Goal: Task Accomplishment & Management: Complete application form

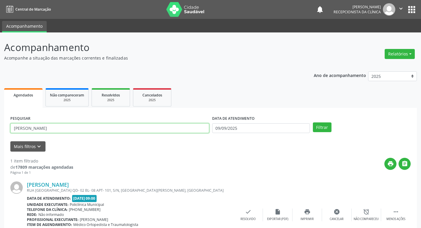
drag, startPoint x: 31, startPoint y: 130, endPoint x: 0, endPoint y: 129, distance: 30.7
click at [0, 129] on div "Acompanhamento Acompanhe a situação das marcações correntes e finalizadas Relat…" at bounding box center [210, 148] width 421 height 233
type input "edileide"
click at [313, 122] on button "Filtrar" at bounding box center [322, 127] width 19 height 10
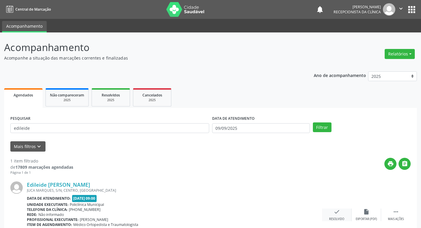
click at [338, 213] on icon "check" at bounding box center [336, 212] width 6 height 6
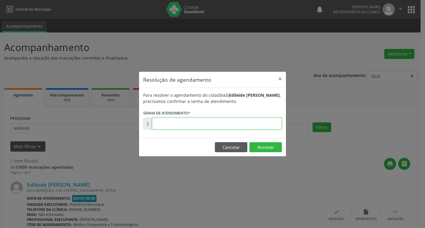
click at [158, 124] on input "text" at bounding box center [217, 124] width 130 height 12
type input "00175278"
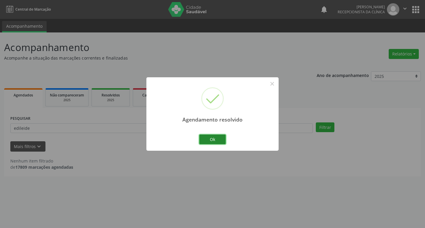
click at [212, 141] on button "Ok" at bounding box center [212, 140] width 27 height 10
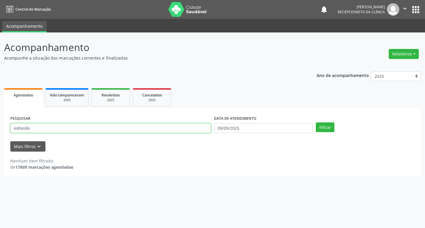
drag, startPoint x: 30, startPoint y: 129, endPoint x: 2, endPoint y: 130, distance: 27.8
click at [0, 130] on div "Acompanhamento Acompanhe a situação das marcações correntes e finalizadas Relat…" at bounding box center [212, 130] width 425 height 196
click at [316, 122] on button "Filtrar" at bounding box center [325, 127] width 19 height 10
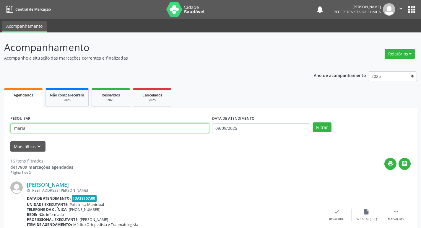
click at [32, 129] on input "maria" at bounding box center [109, 128] width 199 height 10
click at [32, 129] on input "[PERSON_NAME]" at bounding box center [109, 128] width 199 height 10
type input "[PERSON_NAME]"
click at [313, 122] on button "Filtrar" at bounding box center [322, 127] width 19 height 10
click at [333, 216] on div "check Resolvido" at bounding box center [337, 215] width 30 height 13
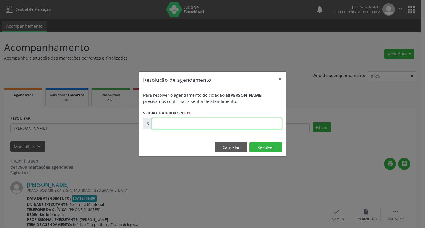
click at [165, 126] on input "text" at bounding box center [217, 124] width 130 height 12
type input "00175206"
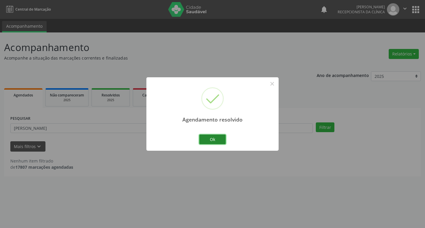
click at [210, 138] on button "Ok" at bounding box center [212, 140] width 27 height 10
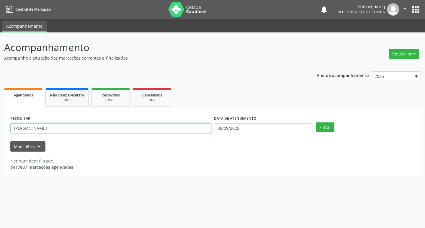
drag, startPoint x: 40, startPoint y: 129, endPoint x: 0, endPoint y: 142, distance: 42.1
click at [0, 142] on div "Acompanhamento Acompanhe a situação das marcações correntes e finalizadas Relat…" at bounding box center [212, 130] width 425 height 196
type input "mikaeli"
click at [316, 122] on button "Filtrar" at bounding box center [325, 127] width 19 height 10
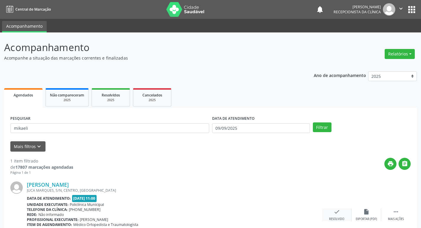
click at [332, 215] on div "check Resolvido" at bounding box center [337, 215] width 30 height 13
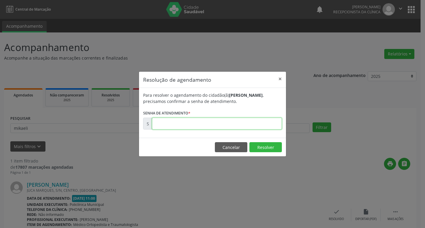
click at [177, 126] on input "text" at bounding box center [217, 124] width 130 height 12
type input "00175458"
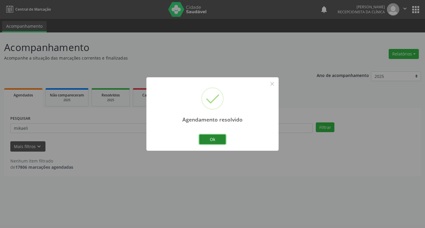
click at [213, 136] on button "Ok" at bounding box center [212, 140] width 27 height 10
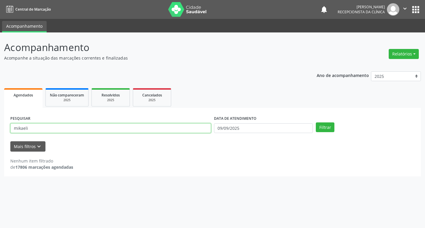
drag, startPoint x: 30, startPoint y: 127, endPoint x: 0, endPoint y: 126, distance: 29.5
click at [0, 126] on div "Acompanhamento Acompanhe a situação das marcações correntes e finalizadas Relat…" at bounding box center [212, 130] width 425 height 196
click at [316, 122] on button "Filtrar" at bounding box center [325, 127] width 19 height 10
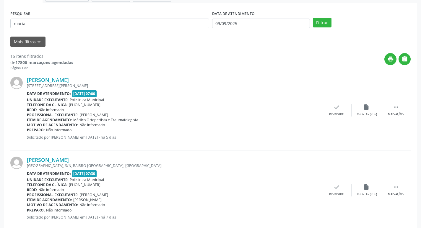
scroll to position [81, 0]
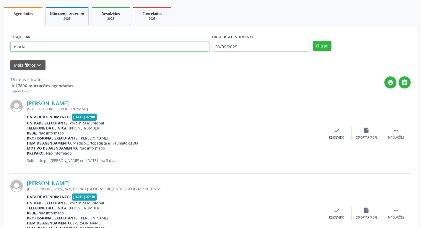
click at [37, 44] on input "maria" at bounding box center [109, 47] width 199 height 10
type input "[PERSON_NAME]"
click at [313, 41] on button "Filtrar" at bounding box center [322, 46] width 19 height 10
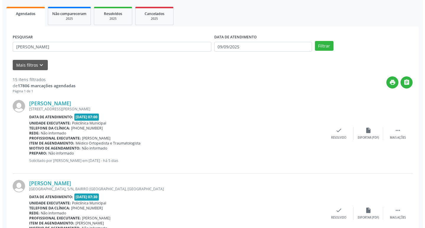
scroll to position [0, 0]
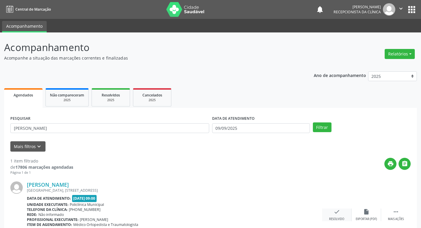
click at [334, 212] on icon "check" at bounding box center [336, 212] width 6 height 6
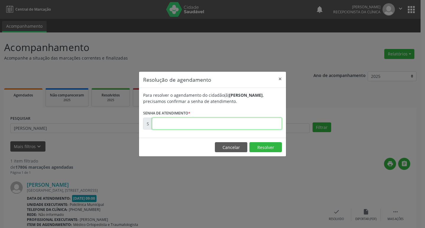
click at [158, 125] on input "text" at bounding box center [217, 124] width 130 height 12
type input "00175272"
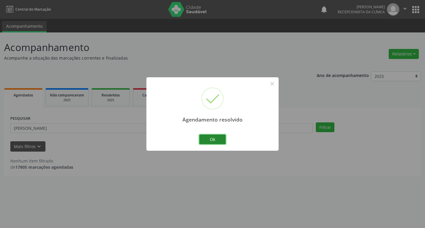
click at [202, 142] on button "Ok" at bounding box center [212, 140] width 27 height 10
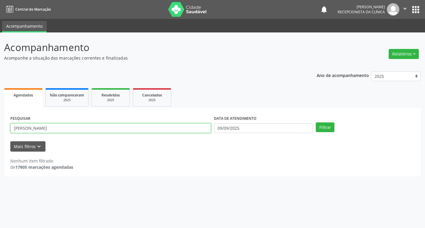
drag, startPoint x: 32, startPoint y: 130, endPoint x: 0, endPoint y: 138, distance: 32.9
click at [0, 138] on div "Acompanhamento Acompanhe a situação das marcações correntes e finalizadas Relat…" at bounding box center [212, 130] width 425 height 196
type input "reinal"
click at [316, 122] on button "Filtrar" at bounding box center [325, 127] width 19 height 10
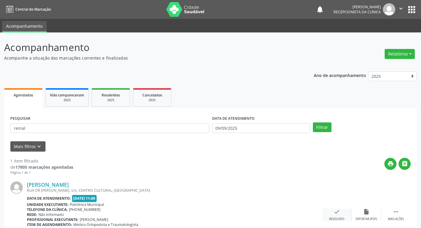
click at [337, 215] on div "check Resolvido" at bounding box center [337, 215] width 30 height 13
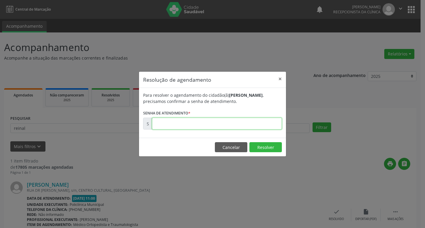
click at [165, 124] on input "text" at bounding box center [217, 124] width 130 height 12
type input "00175434"
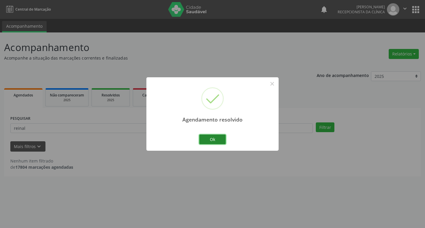
click at [212, 140] on button "Ok" at bounding box center [212, 140] width 27 height 10
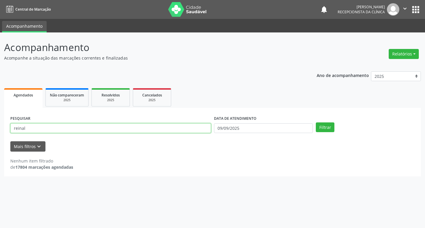
drag, startPoint x: 28, startPoint y: 129, endPoint x: 0, endPoint y: 129, distance: 27.7
click at [0, 129] on div "Acompanhamento Acompanhe a situação das marcações correntes e finalizadas Relat…" at bounding box center [212, 130] width 425 height 196
type input "[PERSON_NAME]"
click at [316, 122] on button "Filtrar" at bounding box center [325, 127] width 19 height 10
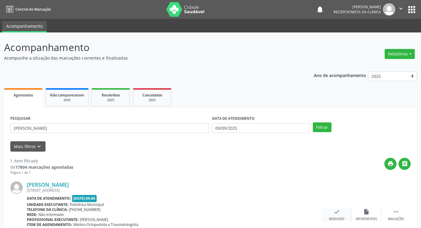
click at [339, 212] on icon "check" at bounding box center [336, 212] width 6 height 6
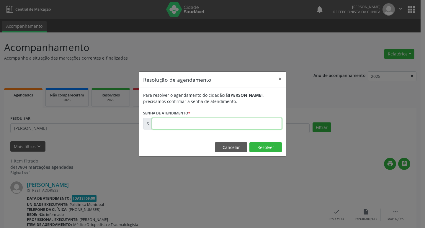
click at [174, 126] on input "text" at bounding box center [217, 124] width 130 height 12
type input "00175270"
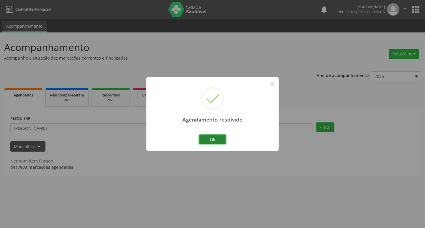
click at [208, 138] on button "Ok" at bounding box center [212, 140] width 27 height 10
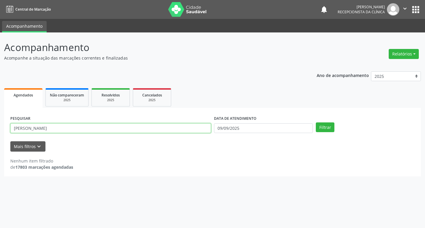
drag, startPoint x: 29, startPoint y: 128, endPoint x: 0, endPoint y: 126, distance: 29.3
click at [0, 126] on div "Acompanhamento Acompanhe a situação das marcações correntes e finalizadas Relat…" at bounding box center [212, 130] width 425 height 196
type input "[PERSON_NAME]"
click at [316, 122] on button "Filtrar" at bounding box center [325, 127] width 19 height 10
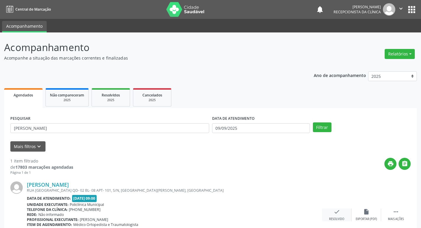
click at [331, 215] on div "check Resolvido" at bounding box center [337, 215] width 30 height 13
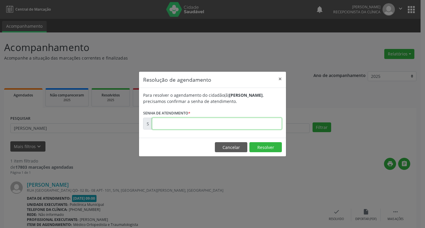
click at [179, 126] on input "text" at bounding box center [217, 124] width 130 height 12
type input "00175275"
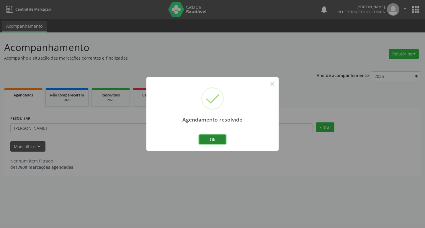
click at [224, 140] on button "Ok" at bounding box center [212, 140] width 27 height 10
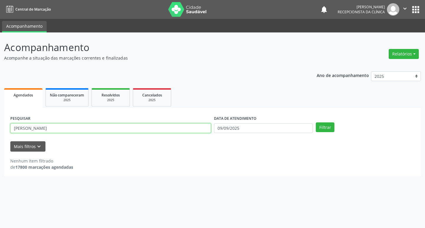
drag, startPoint x: 27, startPoint y: 129, endPoint x: 0, endPoint y: 132, distance: 27.4
click at [0, 132] on div "Acompanhamento Acompanhe a situação das marcações correntes e finalizadas Relat…" at bounding box center [212, 130] width 425 height 196
click at [316, 122] on button "Filtrar" at bounding box center [325, 127] width 19 height 10
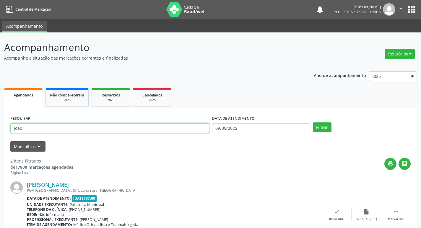
click at [24, 131] on input "joao" at bounding box center [109, 128] width 199 height 10
type input "[PERSON_NAME]"
click at [313, 122] on button "Filtrar" at bounding box center [322, 127] width 19 height 10
click at [336, 213] on icon "check" at bounding box center [336, 212] width 6 height 6
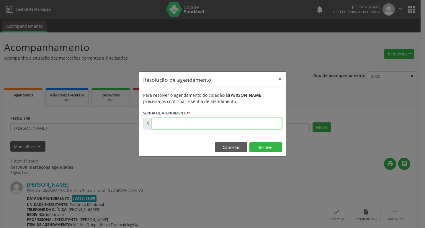
click at [167, 121] on input "text" at bounding box center [217, 124] width 130 height 12
type input "00175283"
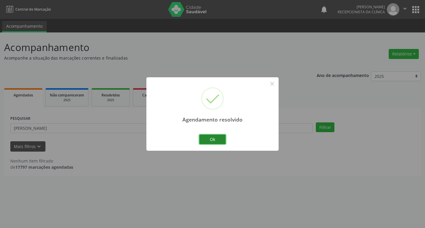
click at [207, 135] on button "Ok" at bounding box center [212, 140] width 27 height 10
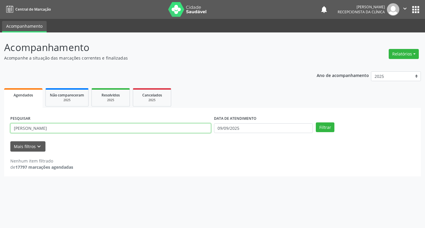
drag, startPoint x: 37, startPoint y: 128, endPoint x: 0, endPoint y: 132, distance: 36.8
click at [0, 132] on div "Acompanhamento Acompanhe a situação das marcações correntes e finalizadas Relat…" at bounding box center [212, 130] width 425 height 196
type input "[PERSON_NAME]"
click at [316, 122] on button "Filtrar" at bounding box center [325, 127] width 19 height 10
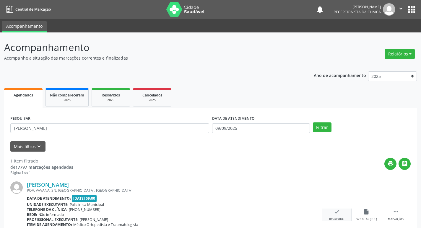
click at [331, 214] on div "check Resolvido" at bounding box center [337, 215] width 30 height 13
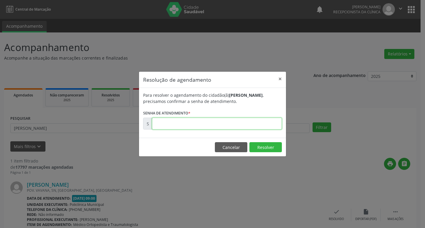
click at [165, 123] on input "text" at bounding box center [217, 124] width 130 height 12
type input "00175281"
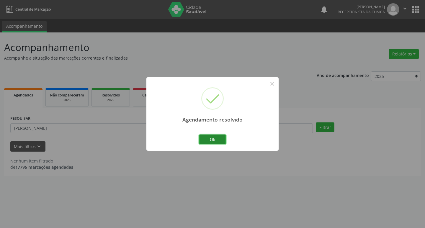
click at [211, 139] on button "Ok" at bounding box center [212, 140] width 27 height 10
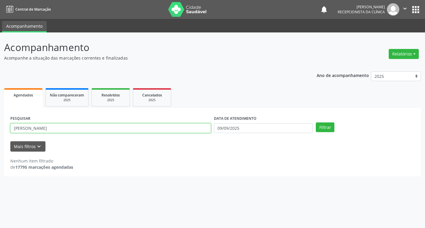
drag, startPoint x: 30, startPoint y: 129, endPoint x: 0, endPoint y: 127, distance: 30.5
click at [0, 127] on div "Acompanhamento Acompanhe a situação das marcações correntes e finalizadas Relat…" at bounding box center [212, 130] width 425 height 196
type input "adinailta"
click at [316, 122] on button "Filtrar" at bounding box center [325, 127] width 19 height 10
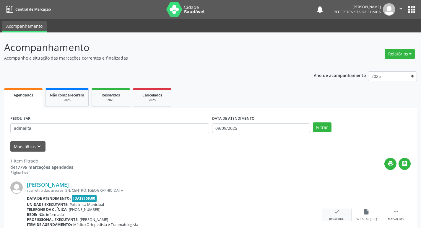
click at [342, 215] on div "check Resolvido" at bounding box center [337, 215] width 30 height 13
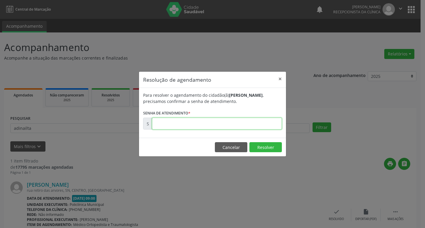
click at [169, 125] on input "text" at bounding box center [217, 124] width 130 height 12
type input "00175229"
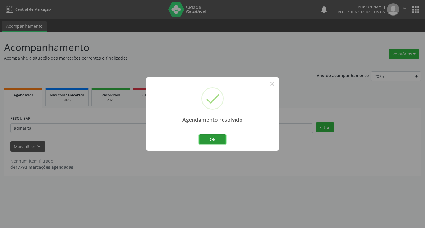
click at [210, 142] on button "Ok" at bounding box center [212, 140] width 27 height 10
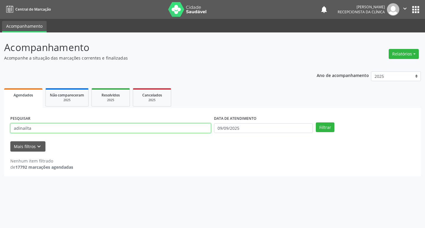
drag, startPoint x: 30, startPoint y: 128, endPoint x: 6, endPoint y: 127, distance: 23.1
click at [6, 127] on div "PESQUISAR adinailta DATA DE ATENDIMENTO [DATE] Filtrar UNIDADE DE REFERÊNCIA Se…" at bounding box center [212, 142] width 417 height 68
click at [316, 122] on button "Filtrar" at bounding box center [325, 127] width 19 height 10
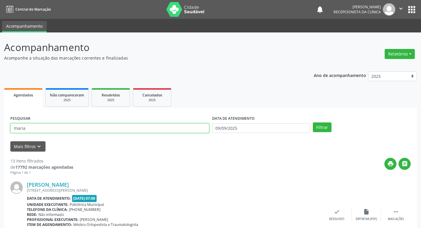
click at [40, 125] on input "maria" at bounding box center [109, 128] width 199 height 10
type input "[PERSON_NAME]"
click at [338, 213] on icon "check" at bounding box center [336, 212] width 6 height 6
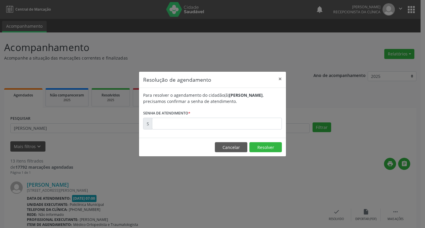
drag, startPoint x: 195, startPoint y: 190, endPoint x: 210, endPoint y: 174, distance: 21.7
click at [195, 190] on div "Resolução de agendamento × Para resolver o agendamento do cidadão(ã) [PERSON_NA…" at bounding box center [212, 114] width 425 height 228
click at [226, 147] on button "Cancelar" at bounding box center [231, 147] width 32 height 10
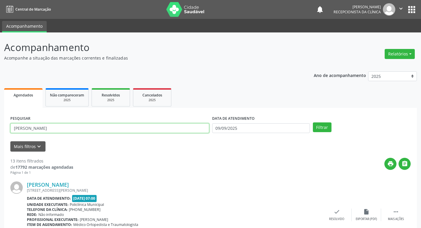
drag, startPoint x: 48, startPoint y: 126, endPoint x: 0, endPoint y: 127, distance: 47.5
type input "[PERSON_NAME]"
click at [313, 122] on button "Filtrar" at bounding box center [322, 127] width 19 height 10
click at [341, 216] on div "check Resolvido" at bounding box center [337, 215] width 30 height 13
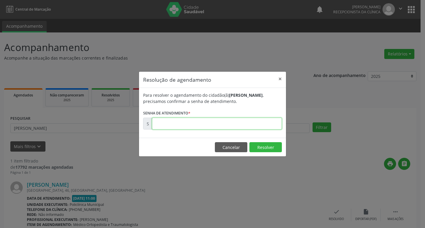
click at [159, 125] on input "text" at bounding box center [217, 124] width 130 height 12
type input "00175309"
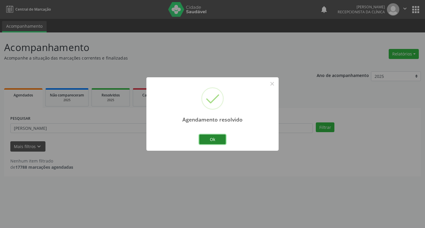
click at [211, 139] on button "Ok" at bounding box center [212, 140] width 27 height 10
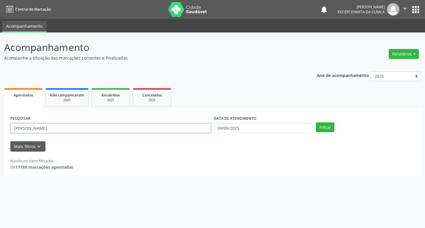
drag, startPoint x: 27, startPoint y: 131, endPoint x: 0, endPoint y: 136, distance: 27.4
click at [0, 136] on div "Acompanhamento Acompanhe a situação das marcações correntes e finalizadas Relat…" at bounding box center [212, 130] width 425 height 196
type input "valnete"
click at [316, 122] on button "Filtrar" at bounding box center [325, 127] width 19 height 10
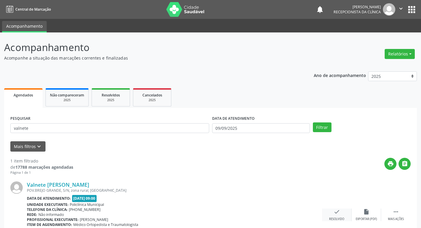
click at [332, 217] on div "check Resolvido" at bounding box center [337, 215] width 30 height 13
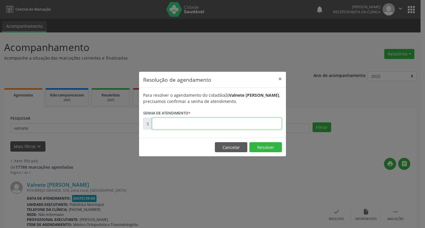
click at [179, 127] on input "text" at bounding box center [217, 124] width 130 height 12
type input "00175266"
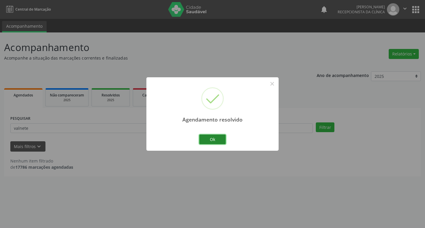
click at [208, 140] on button "Ok" at bounding box center [212, 140] width 27 height 10
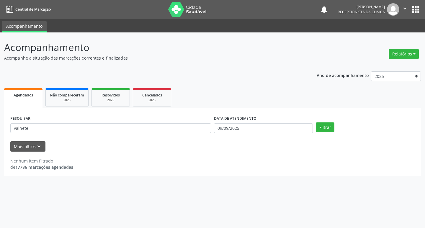
drag, startPoint x: 26, startPoint y: 123, endPoint x: 14, endPoint y: 131, distance: 14.3
click at [14, 131] on div "PESQUISAR valnete" at bounding box center [111, 125] width 204 height 23
drag, startPoint x: 30, startPoint y: 129, endPoint x: 0, endPoint y: 136, distance: 30.5
click at [0, 136] on div "Acompanhamento Acompanhe a situação das marcações correntes e finalizadas Relat…" at bounding box center [212, 130] width 425 height 196
type input "nivalda"
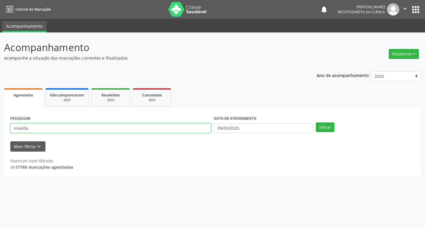
click at [316, 122] on button "Filtrar" at bounding box center [325, 127] width 19 height 10
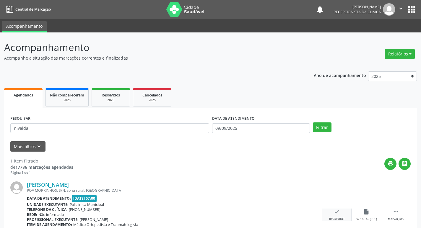
click at [339, 214] on icon "check" at bounding box center [336, 212] width 6 height 6
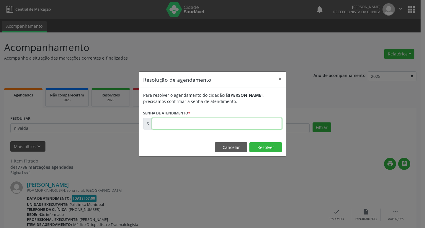
click at [161, 128] on input "text" at bounding box center [217, 124] width 130 height 12
type input "00175124"
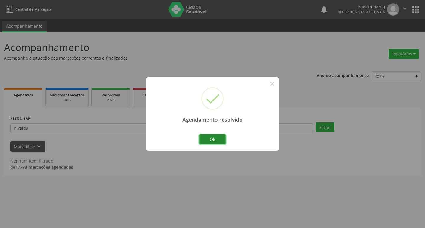
click at [211, 138] on button "Ok" at bounding box center [212, 140] width 27 height 10
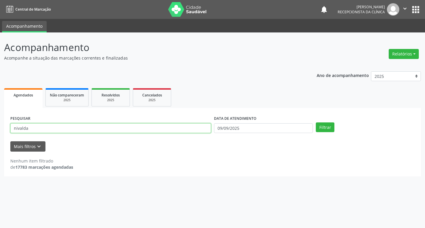
drag, startPoint x: 27, startPoint y: 128, endPoint x: 9, endPoint y: 128, distance: 18.3
click at [9, 128] on div "PESQUISAR nivalda" at bounding box center [111, 125] width 204 height 23
type input "[PERSON_NAME]"
click at [316, 122] on button "Filtrar" at bounding box center [325, 127] width 19 height 10
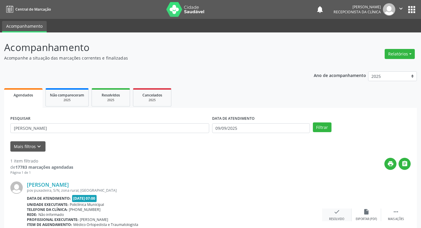
click at [340, 214] on div "check Resolvido" at bounding box center [337, 215] width 30 height 13
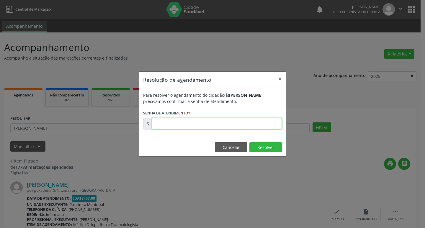
click at [166, 123] on input "text" at bounding box center [217, 124] width 130 height 12
type input "00175167"
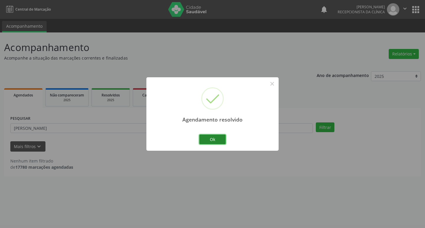
click at [205, 140] on button "Ok" at bounding box center [212, 140] width 27 height 10
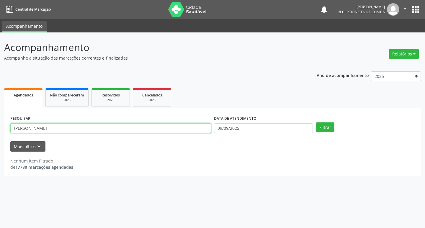
drag, startPoint x: 36, startPoint y: 129, endPoint x: 5, endPoint y: 131, distance: 31.6
click at [1, 129] on div "Acompanhamento Acompanhe a situação das marcações correntes e finalizadas Relat…" at bounding box center [212, 130] width 425 height 196
click at [316, 122] on button "Filtrar" at bounding box center [325, 127] width 19 height 10
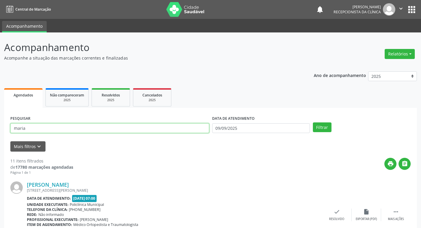
click at [35, 127] on input "maria" at bounding box center [109, 128] width 199 height 10
type input "[PERSON_NAME]"
click at [313, 122] on button "Filtrar" at bounding box center [322, 127] width 19 height 10
click at [340, 217] on div "check Resolvido" at bounding box center [337, 215] width 30 height 13
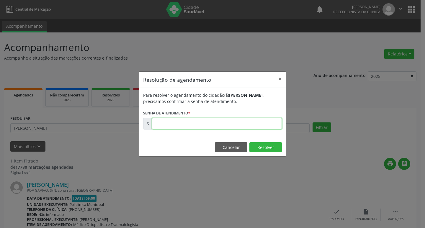
click at [182, 126] on input "text" at bounding box center [217, 124] width 130 height 12
type input "00175231"
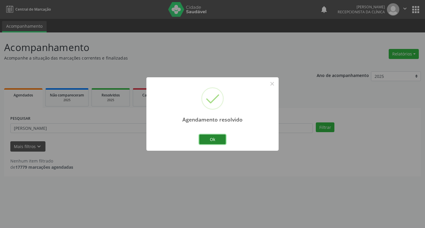
click at [208, 138] on button "Ok" at bounding box center [212, 140] width 27 height 10
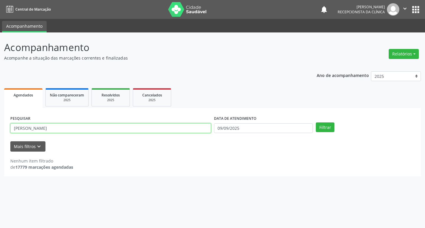
drag, startPoint x: 38, startPoint y: 128, endPoint x: 0, endPoint y: 133, distance: 38.3
click at [0, 133] on div "Acompanhamento Acompanhe a situação das marcações correntes e finalizadas Relat…" at bounding box center [212, 130] width 425 height 196
type input "delzoni"
click at [316, 122] on button "Filtrar" at bounding box center [325, 127] width 19 height 10
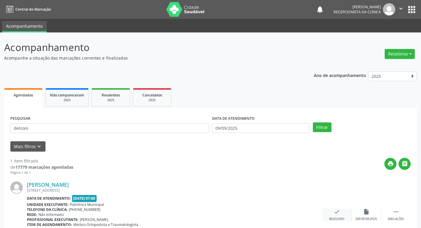
click at [332, 215] on div "check Resolvido" at bounding box center [337, 215] width 30 height 13
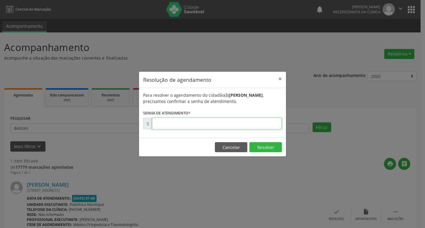
click at [159, 121] on input "text" at bounding box center [217, 124] width 130 height 12
type input "00175131"
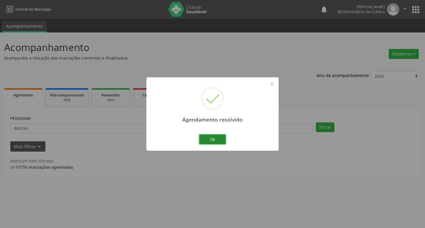
click at [212, 136] on button "Ok" at bounding box center [212, 140] width 27 height 10
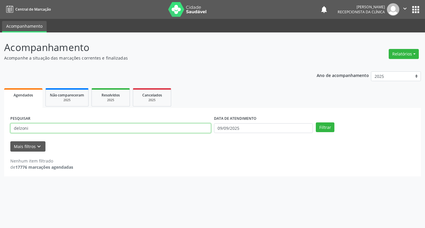
drag, startPoint x: 29, startPoint y: 130, endPoint x: 0, endPoint y: 130, distance: 28.6
click at [0, 130] on div "Acompanhamento Acompanhe a situação das marcações correntes e finalizadas Relat…" at bounding box center [212, 130] width 425 height 196
type input "luciene"
click at [316, 122] on button "Filtrar" at bounding box center [325, 127] width 19 height 10
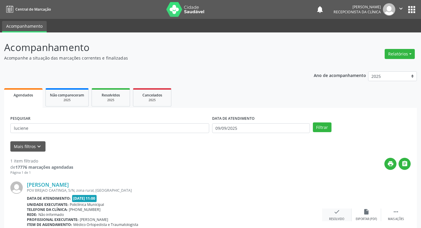
click at [334, 212] on icon "check" at bounding box center [336, 212] width 6 height 6
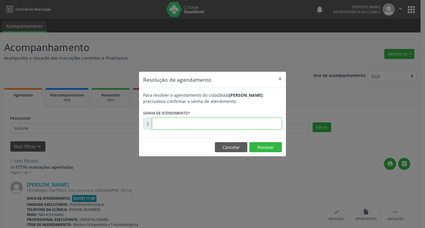
click at [174, 125] on input "text" at bounding box center [217, 124] width 130 height 12
type input "00175315"
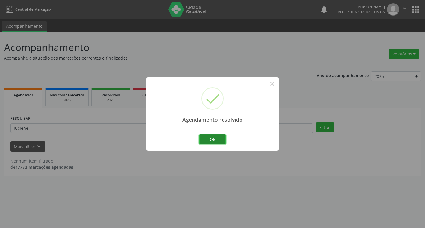
click at [211, 142] on button "Ok" at bounding box center [212, 140] width 27 height 10
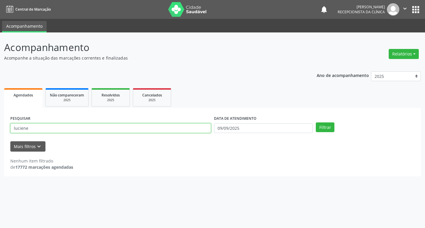
drag, startPoint x: 33, startPoint y: 128, endPoint x: 0, endPoint y: 128, distance: 32.8
click at [0, 128] on div "Acompanhamento Acompanhe a situação das marcações correntes e finalizadas Relat…" at bounding box center [212, 130] width 425 height 196
click at [316, 122] on button "Filtrar" at bounding box center [325, 127] width 19 height 10
click at [52, 128] on input "[PERSON_NAME]" at bounding box center [110, 128] width 201 height 10
type input "[PERSON_NAME]"
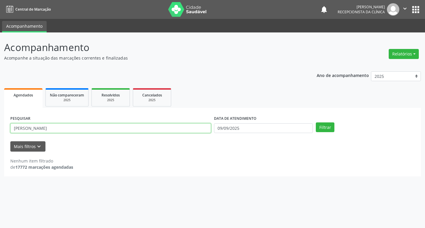
click at [316, 122] on button "Filtrar" at bounding box center [325, 127] width 19 height 10
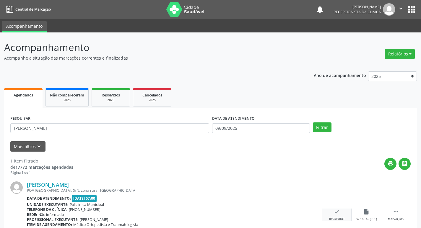
click at [338, 216] on div "check Resolvido" at bounding box center [337, 215] width 30 height 13
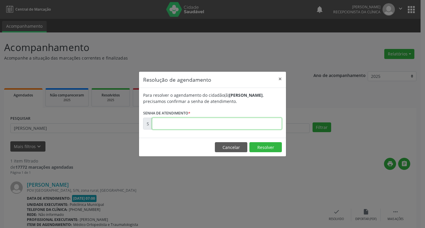
click at [159, 124] on input "text" at bounding box center [217, 124] width 130 height 12
type input "00175129"
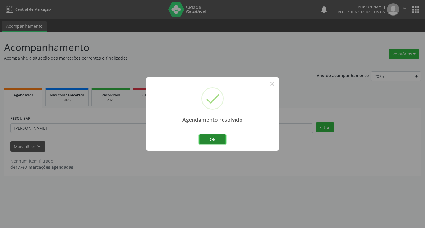
click at [220, 140] on button "Ok" at bounding box center [212, 140] width 27 height 10
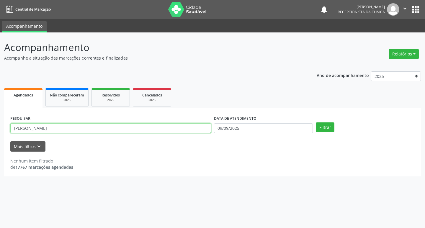
drag, startPoint x: 40, startPoint y: 128, endPoint x: 6, endPoint y: 128, distance: 33.9
click at [4, 128] on div "PESQUISAR [PERSON_NAME] DATA DE ATENDIMENTO [DATE] Filtrar UNIDADE DE REFERÊNCI…" at bounding box center [212, 142] width 417 height 68
type input "mailson"
click at [316, 122] on button "Filtrar" at bounding box center [325, 127] width 19 height 10
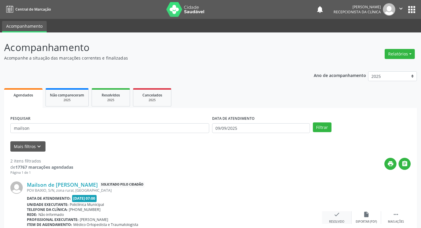
click at [339, 214] on icon "check" at bounding box center [336, 214] width 6 height 6
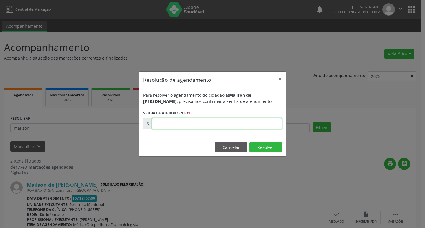
click at [156, 124] on input "text" at bounding box center [217, 124] width 130 height 12
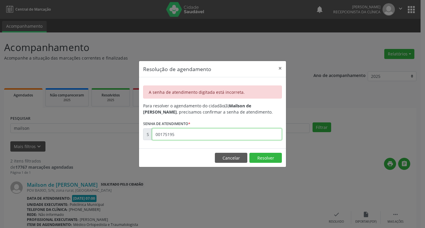
click at [180, 134] on input "00175195" at bounding box center [217, 134] width 130 height 12
type input "0"
type input "00001751"
click at [227, 156] on button "Cancelar" at bounding box center [231, 158] width 32 height 10
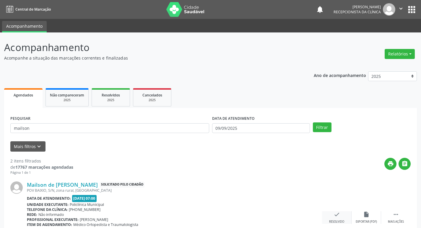
click at [340, 218] on div "check Resolvido" at bounding box center [337, 217] width 30 height 13
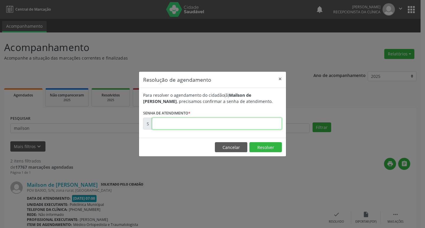
click at [162, 123] on input "text" at bounding box center [217, 124] width 130 height 12
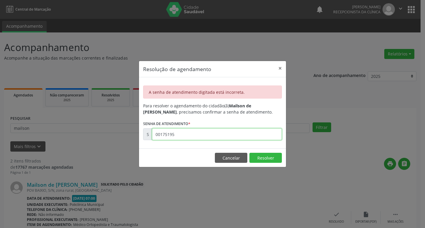
drag, startPoint x: 175, startPoint y: 136, endPoint x: 145, endPoint y: 136, distance: 29.8
click at [145, 136] on div "S 00175195" at bounding box center [212, 134] width 139 height 12
type input "00175195"
click at [224, 159] on button "Cancelar" at bounding box center [231, 158] width 32 height 10
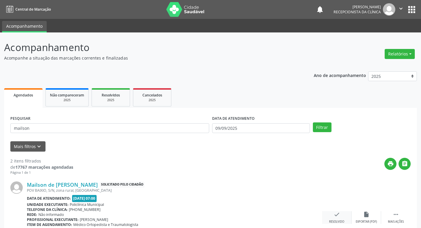
click at [338, 216] on icon "check" at bounding box center [336, 214] width 6 height 6
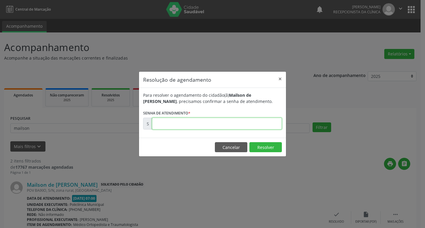
click at [169, 129] on input "text" at bounding box center [217, 124] width 130 height 12
type input "00175195"
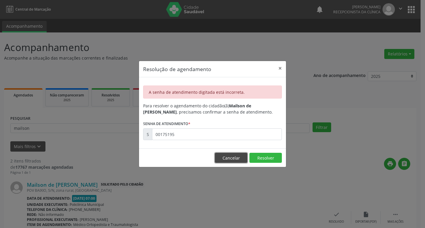
click at [231, 156] on button "Cancelar" at bounding box center [231, 158] width 32 height 10
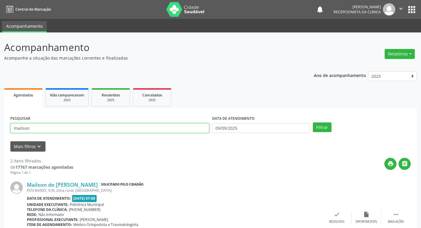
drag, startPoint x: 35, startPoint y: 128, endPoint x: 0, endPoint y: 128, distance: 35.1
click at [0, 128] on div "Acompanhamento Acompanhe a situação das marcações correntes e finalizadas Relat…" at bounding box center [210, 191] width 421 height 318
type input "[PERSON_NAME]"
click at [313, 122] on button "Filtrar" at bounding box center [322, 127] width 19 height 10
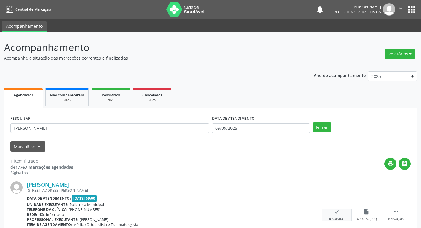
click at [335, 212] on icon "check" at bounding box center [336, 212] width 6 height 6
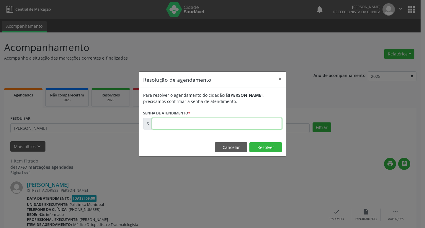
click at [164, 128] on input "text" at bounding box center [217, 124] width 130 height 12
type input "00175236"
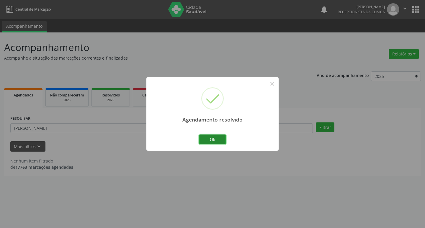
click at [220, 140] on button "Ok" at bounding box center [212, 140] width 27 height 10
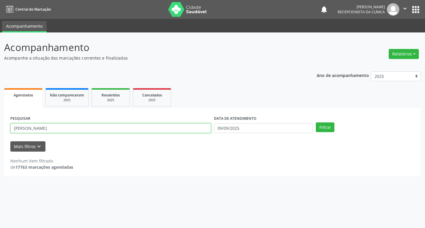
drag, startPoint x: 49, startPoint y: 129, endPoint x: 0, endPoint y: 129, distance: 48.7
click at [0, 129] on div "Acompanhamento Acompanhe a situação das marcações correntes e finalizadas Relat…" at bounding box center [212, 130] width 425 height 196
type input "[PERSON_NAME]"
click at [316, 122] on button "Filtrar" at bounding box center [325, 127] width 19 height 10
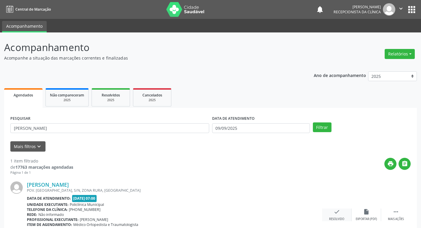
click at [336, 218] on div "Resolvido" at bounding box center [336, 219] width 15 height 4
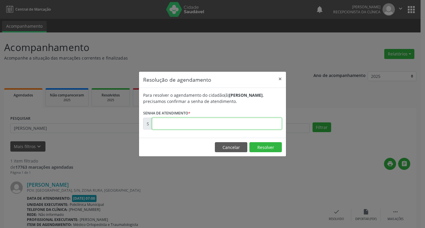
click at [182, 125] on input "text" at bounding box center [217, 124] width 130 height 12
type input "00175132"
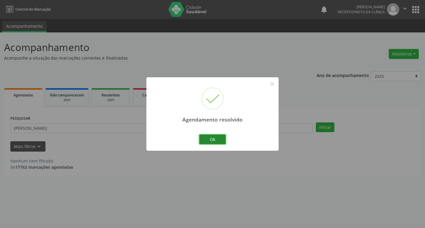
click at [216, 141] on button "Ok" at bounding box center [212, 140] width 27 height 10
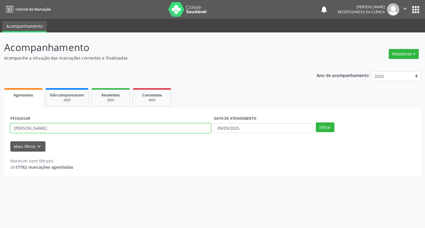
drag, startPoint x: 47, startPoint y: 129, endPoint x: 0, endPoint y: 125, distance: 47.1
click at [0, 126] on div "Acompanhamento Acompanhe a situação das marcações correntes e finalizadas Relat…" at bounding box center [212, 130] width 425 height 196
type input "[PERSON_NAME]"
click at [316, 122] on button "Filtrar" at bounding box center [325, 127] width 19 height 10
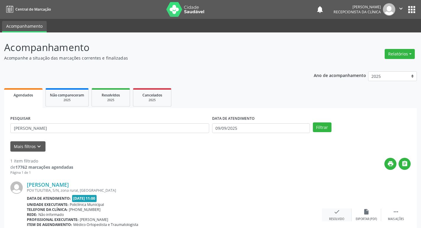
click at [339, 213] on icon "check" at bounding box center [336, 212] width 6 height 6
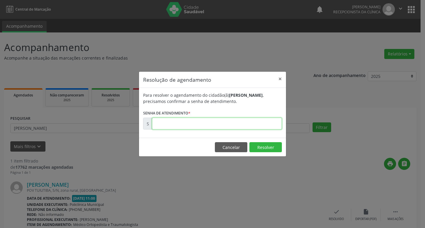
click at [167, 122] on input "text" at bounding box center [217, 124] width 130 height 12
type input "00175366"
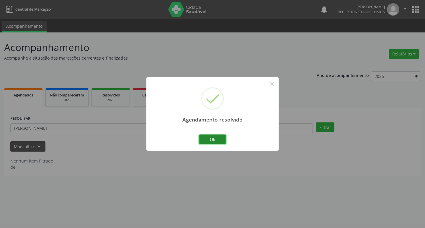
click at [211, 138] on button "Ok" at bounding box center [212, 140] width 27 height 10
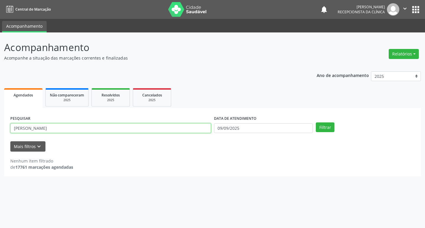
drag, startPoint x: 45, startPoint y: 130, endPoint x: 0, endPoint y: 135, distance: 45.1
click at [0, 135] on div "Acompanhamento Acompanhe a situação das marcações correntes e finalizadas Relat…" at bounding box center [212, 130] width 425 height 196
type input "[PERSON_NAME]"
click at [316, 122] on button "Filtrar" at bounding box center [325, 127] width 19 height 10
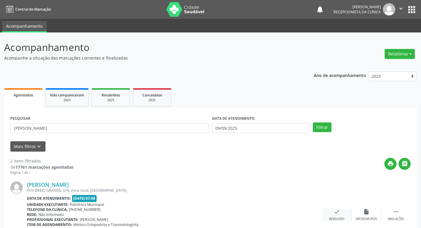
click at [335, 218] on div "Resolvido" at bounding box center [336, 219] width 15 height 4
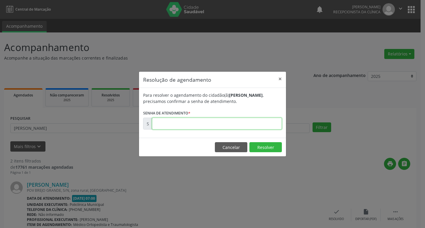
click at [162, 125] on input "text" at bounding box center [217, 124] width 130 height 12
type input "00175178"
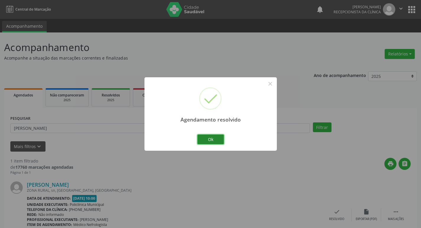
click at [208, 140] on button "Ok" at bounding box center [210, 140] width 27 height 10
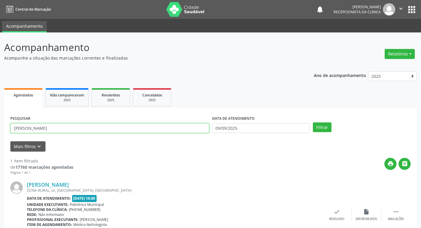
drag, startPoint x: 12, startPoint y: 127, endPoint x: 0, endPoint y: 125, distance: 12.6
click at [0, 128] on div "Acompanhamento Acompanhe a situação das marcações correntes e finalizadas Relat…" at bounding box center [210, 148] width 421 height 233
type input "idalice"
click at [313, 122] on button "Filtrar" at bounding box center [322, 127] width 19 height 10
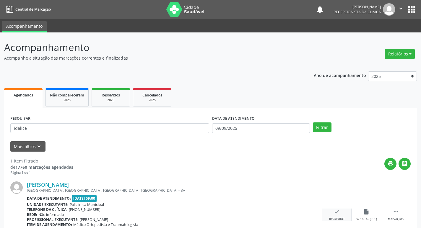
click at [334, 212] on icon "check" at bounding box center [336, 212] width 6 height 6
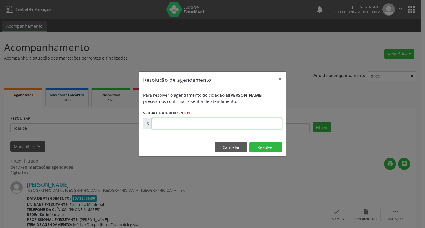
click at [157, 125] on input "text" at bounding box center [217, 124] width 130 height 12
type input "00175196"
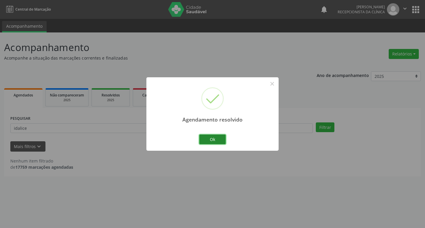
click at [212, 141] on button "Ok" at bounding box center [212, 140] width 27 height 10
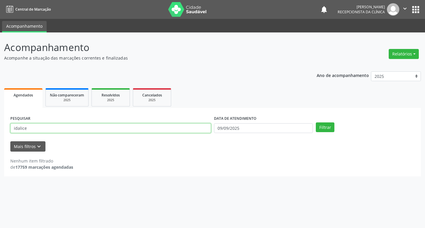
drag, startPoint x: 29, startPoint y: 129, endPoint x: 0, endPoint y: 137, distance: 29.9
click at [0, 137] on div "Acompanhamento Acompanhe a situação das marcações correntes e finalizadas Relat…" at bounding box center [212, 130] width 425 height 196
type input "auzini"
click at [316, 122] on button "Filtrar" at bounding box center [325, 127] width 19 height 10
click at [29, 130] on input "auzini" at bounding box center [110, 128] width 201 height 10
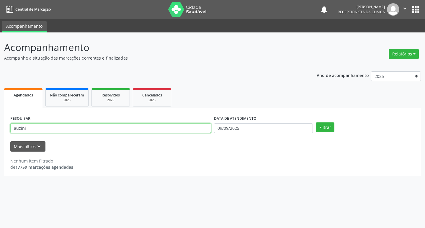
click at [316, 122] on button "Filtrar" at bounding box center [325, 127] width 19 height 10
drag, startPoint x: 34, startPoint y: 128, endPoint x: 0, endPoint y: 126, distance: 33.7
click at [0, 126] on div "Acompanhamento Acompanhe a situação das marcações correntes e finalizadas Relat…" at bounding box center [212, 130] width 425 height 196
type input "auzeni ana"
click at [316, 122] on button "Filtrar" at bounding box center [325, 127] width 19 height 10
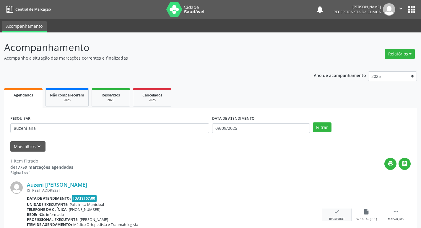
click at [338, 214] on icon "check" at bounding box center [336, 212] width 6 height 6
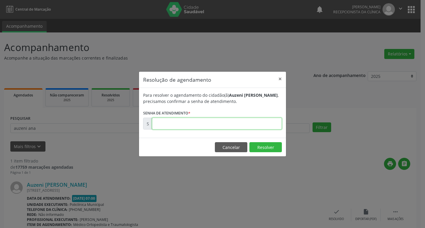
click at [174, 127] on input "text" at bounding box center [217, 124] width 130 height 12
type input "00175477"
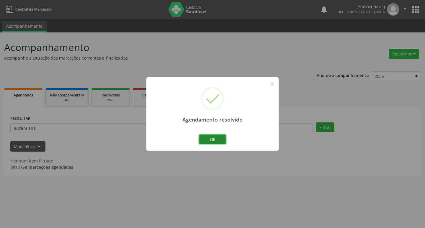
click at [216, 140] on button "Ok" at bounding box center [212, 140] width 27 height 10
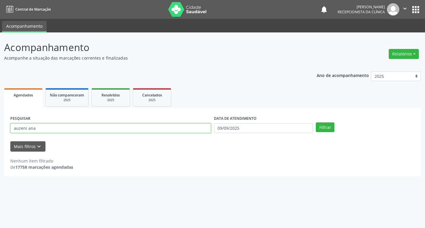
drag, startPoint x: 37, startPoint y: 128, endPoint x: 0, endPoint y: 128, distance: 36.9
click at [0, 128] on div "Acompanhamento Acompanhe a situação das marcações correntes e finalizadas Relat…" at bounding box center [212, 130] width 425 height 196
type input "siljan"
click at [316, 122] on button "Filtrar" at bounding box center [325, 127] width 19 height 10
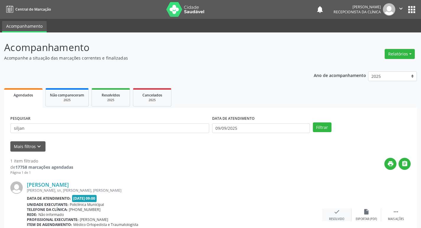
click at [334, 217] on div "Resolvido" at bounding box center [336, 219] width 15 height 4
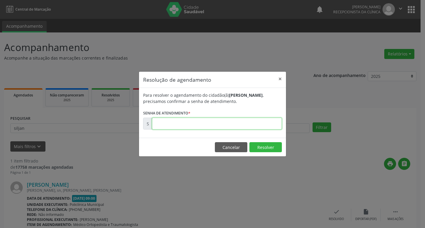
click at [164, 124] on input "text" at bounding box center [217, 124] width 130 height 12
type input "00175210"
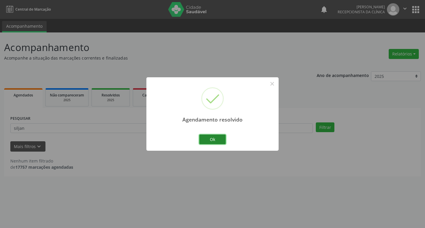
click at [218, 139] on button "Ok" at bounding box center [212, 140] width 27 height 10
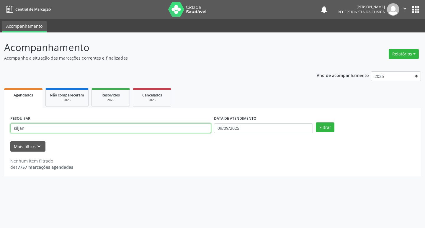
drag, startPoint x: 28, startPoint y: 127, endPoint x: 0, endPoint y: 128, distance: 28.1
click at [0, 128] on div "Acompanhamento Acompanhe a situação das marcações correntes e finalizadas Relat…" at bounding box center [212, 130] width 425 height 196
type input "zilda"
click at [316, 122] on button "Filtrar" at bounding box center [325, 127] width 19 height 10
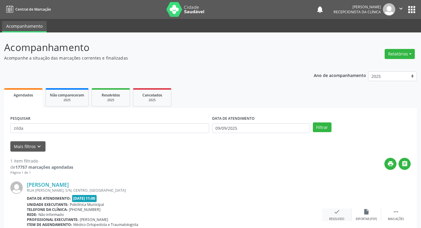
click at [336, 213] on icon "check" at bounding box center [336, 212] width 6 height 6
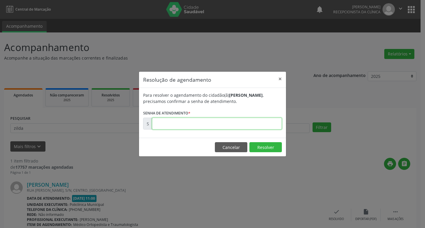
click at [180, 124] on input "text" at bounding box center [217, 124] width 130 height 12
type input "00175310"
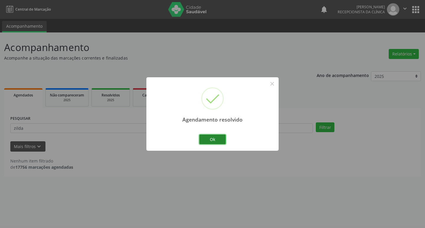
click at [210, 139] on button "Ok" at bounding box center [212, 140] width 27 height 10
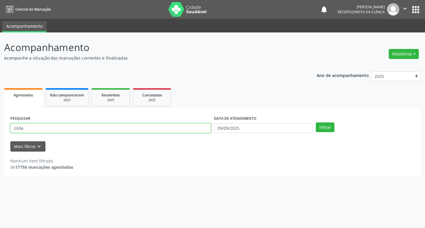
drag, startPoint x: 32, startPoint y: 128, endPoint x: 0, endPoint y: 127, distance: 31.9
click at [0, 127] on div "Acompanhamento Acompanhe a situação das marcações correntes e finalizadas Relat…" at bounding box center [212, 130] width 425 height 196
type input "fabiana"
click at [316, 122] on button "Filtrar" at bounding box center [325, 127] width 19 height 10
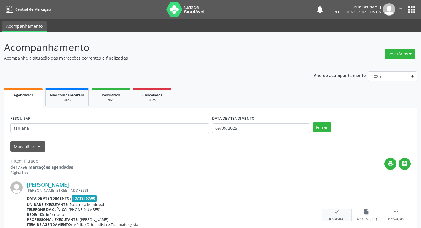
click at [331, 215] on div "check Resolvido" at bounding box center [337, 215] width 30 height 13
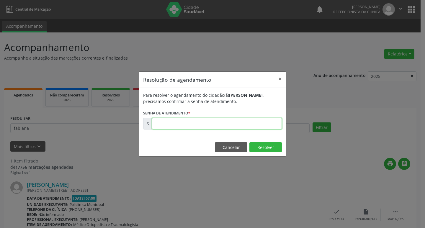
click at [156, 126] on input "text" at bounding box center [217, 124] width 130 height 12
type input "00175164"
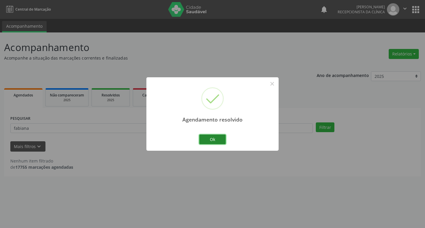
click at [207, 140] on button "Ok" at bounding box center [212, 140] width 27 height 10
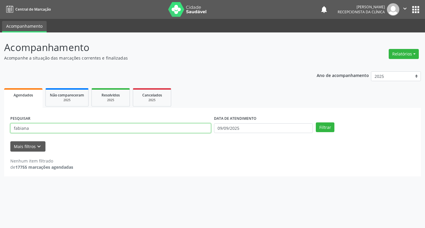
drag, startPoint x: 33, startPoint y: 126, endPoint x: 0, endPoint y: 129, distance: 33.5
click at [0, 129] on div "Acompanhamento Acompanhe a situação das marcações correntes e finalizadas Relat…" at bounding box center [212, 130] width 425 height 196
type input "jeovane"
click at [316, 122] on button "Filtrar" at bounding box center [325, 127] width 19 height 10
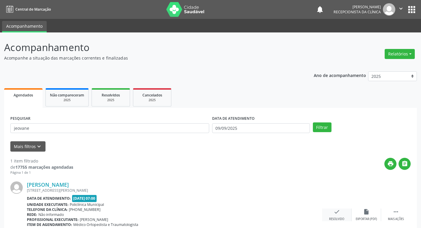
click at [338, 214] on icon "check" at bounding box center [336, 212] width 6 height 6
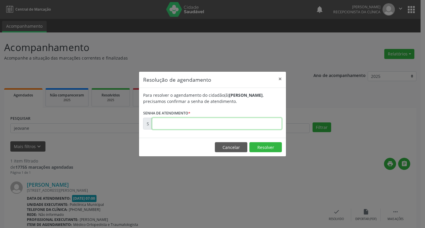
click at [174, 125] on input "text" at bounding box center [217, 124] width 130 height 12
type input "00175146"
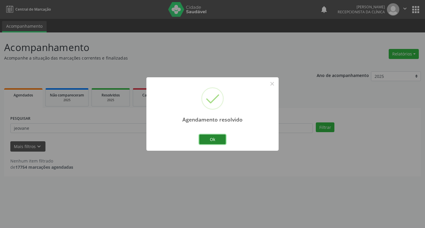
click at [221, 135] on button "Ok" at bounding box center [212, 140] width 27 height 10
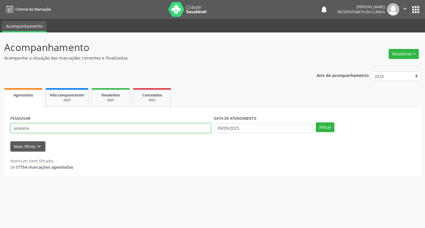
drag, startPoint x: 33, startPoint y: 127, endPoint x: 0, endPoint y: 135, distance: 34.3
click at [0, 135] on div "Acompanhamento Acompanhe a situação das marcações correntes e finalizadas Relat…" at bounding box center [212, 130] width 425 height 196
click at [316, 122] on button "Filtrar" at bounding box center [325, 127] width 19 height 10
click at [40, 128] on input "rizalva" at bounding box center [110, 128] width 201 height 10
click at [316, 122] on button "Filtrar" at bounding box center [325, 127] width 19 height 10
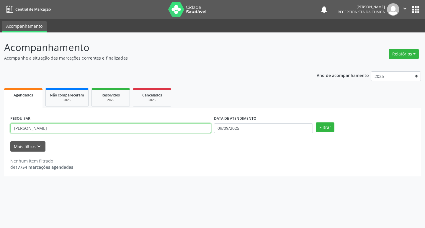
click at [54, 131] on input "[PERSON_NAME]" at bounding box center [110, 128] width 201 height 10
type input "r"
click at [316, 122] on button "Filtrar" at bounding box center [325, 127] width 19 height 10
click at [51, 129] on input "rizalva" at bounding box center [110, 128] width 201 height 10
type input "[PERSON_NAME]"
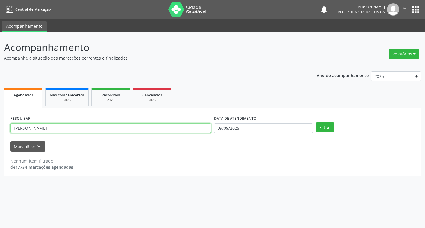
click at [316, 122] on button "Filtrar" at bounding box center [325, 127] width 19 height 10
drag, startPoint x: 61, startPoint y: 130, endPoint x: 0, endPoint y: 128, distance: 60.8
click at [0, 128] on div "Acompanhamento Acompanhe a situação das marcações correntes e finalizadas Relat…" at bounding box center [212, 130] width 425 height 196
type input "[PERSON_NAME]"
click at [316, 122] on button "Filtrar" at bounding box center [325, 127] width 19 height 10
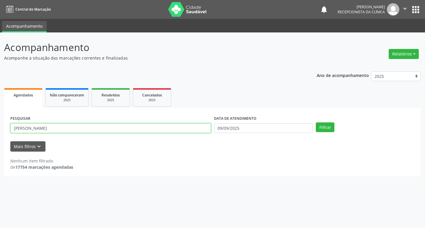
drag, startPoint x: 36, startPoint y: 128, endPoint x: 0, endPoint y: 128, distance: 35.7
click at [0, 128] on div "Acompanhamento Acompanhe a situação das marcações correntes e finalizadas Relat…" at bounding box center [212, 130] width 425 height 196
click at [41, 128] on input "text" at bounding box center [110, 128] width 201 height 10
click at [316, 122] on button "Filtrar" at bounding box center [325, 127] width 19 height 10
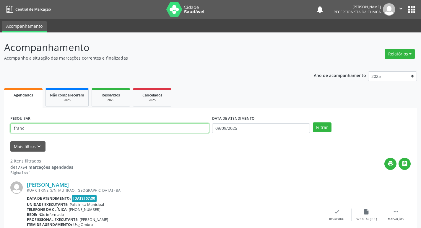
click at [30, 128] on input "franc" at bounding box center [109, 128] width 199 height 10
click at [89, 132] on input "francisco" at bounding box center [109, 128] width 199 height 10
type input "[PERSON_NAME]"
click at [313, 122] on button "Filtrar" at bounding box center [322, 127] width 19 height 10
click at [334, 213] on icon "check" at bounding box center [336, 212] width 6 height 6
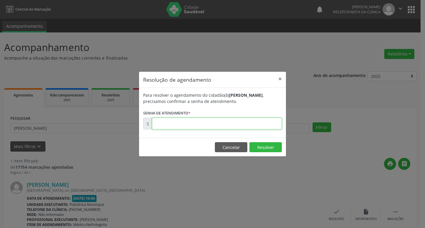
click at [170, 123] on input "text" at bounding box center [217, 124] width 130 height 12
type input "00175143"
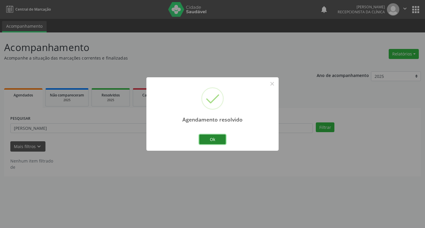
click at [210, 140] on button "Ok" at bounding box center [212, 140] width 27 height 10
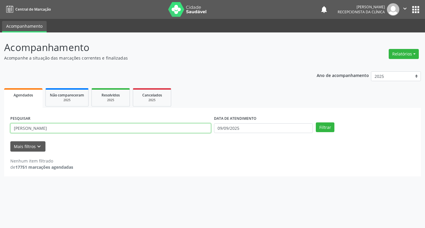
drag, startPoint x: 0, startPoint y: 123, endPoint x: 0, endPoint y: 128, distance: 4.4
click at [0, 128] on div "Acompanhamento Acompanhe a situação das marcações correntes e finalizadas Relat…" at bounding box center [212, 130] width 425 height 196
type input "bezinha"
click at [316, 122] on button "Filtrar" at bounding box center [325, 127] width 19 height 10
drag, startPoint x: 33, startPoint y: 130, endPoint x: 0, endPoint y: 122, distance: 33.9
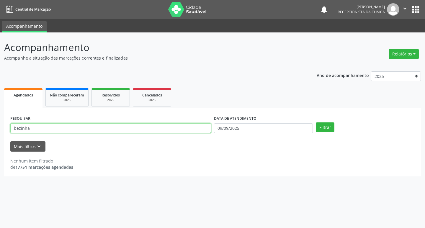
click at [0, 122] on div "Acompanhamento Acompanhe a situação das marcações correntes e finalizadas Relat…" at bounding box center [212, 130] width 425 height 196
click at [30, 128] on input "text" at bounding box center [110, 128] width 201 height 10
click at [316, 122] on button "Filtrar" at bounding box center [325, 127] width 19 height 10
click at [22, 129] on input "elie" at bounding box center [110, 128] width 201 height 10
click at [316, 122] on button "Filtrar" at bounding box center [325, 127] width 19 height 10
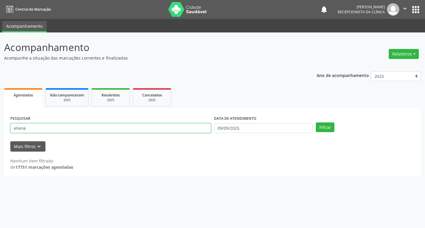
click at [29, 133] on input "eliene" at bounding box center [110, 128] width 201 height 10
type input "e"
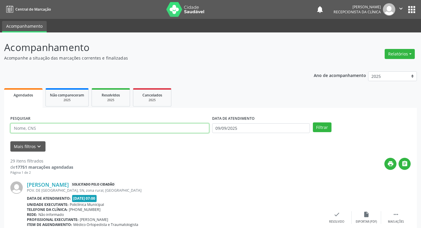
click at [20, 129] on input "text" at bounding box center [109, 128] width 199 height 10
click at [313, 122] on button "Filtrar" at bounding box center [322, 127] width 19 height 10
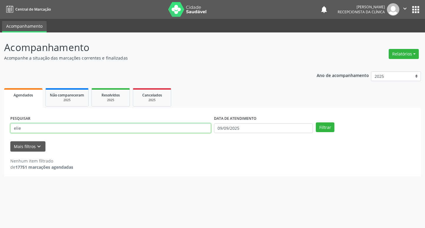
click at [26, 128] on input "elie" at bounding box center [110, 128] width 201 height 10
type input "e"
type input "neur"
click at [316, 122] on button "Filtrar" at bounding box center [325, 127] width 19 height 10
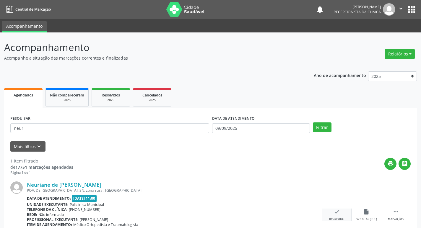
click at [336, 213] on icon "check" at bounding box center [336, 212] width 6 height 6
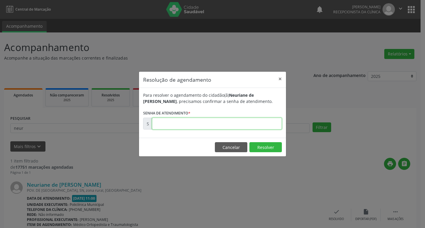
click at [170, 127] on input "text" at bounding box center [217, 124] width 130 height 12
type input "00175307"
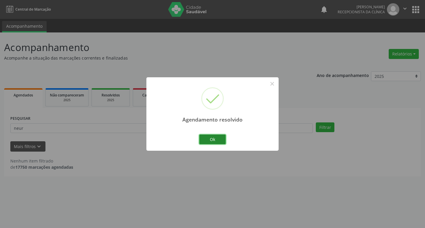
click at [210, 140] on button "Ok" at bounding box center [212, 140] width 27 height 10
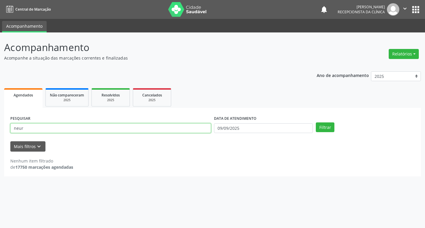
drag, startPoint x: 24, startPoint y: 128, endPoint x: 0, endPoint y: 128, distance: 24.5
click at [0, 128] on div "Acompanhamento Acompanhe a situação das marcações correntes e finalizadas Relat…" at bounding box center [212, 130] width 425 height 196
